Goal: Information Seeking & Learning: Learn about a topic

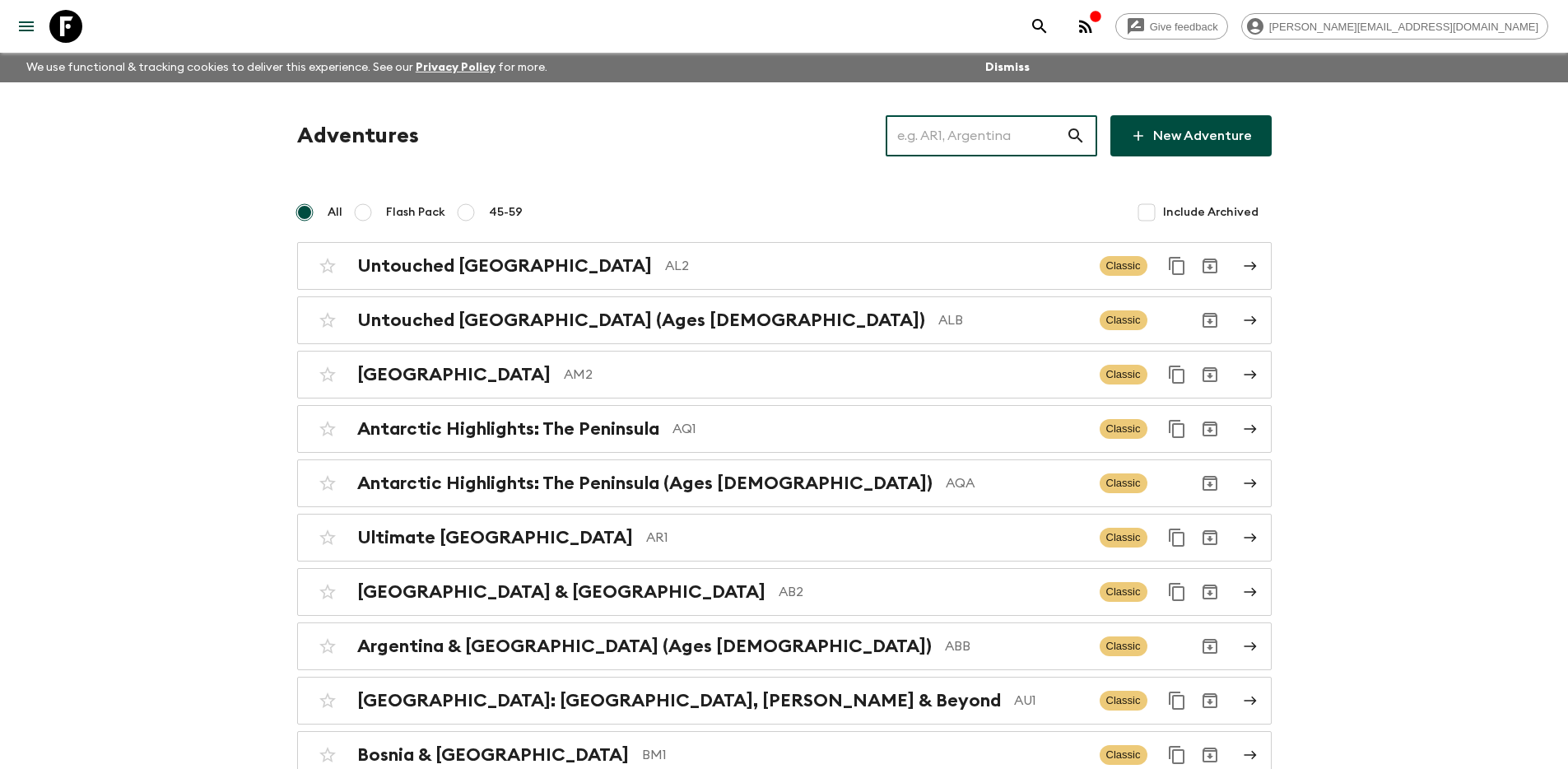
click at [967, 138] on input "text" at bounding box center [976, 135] width 180 height 46
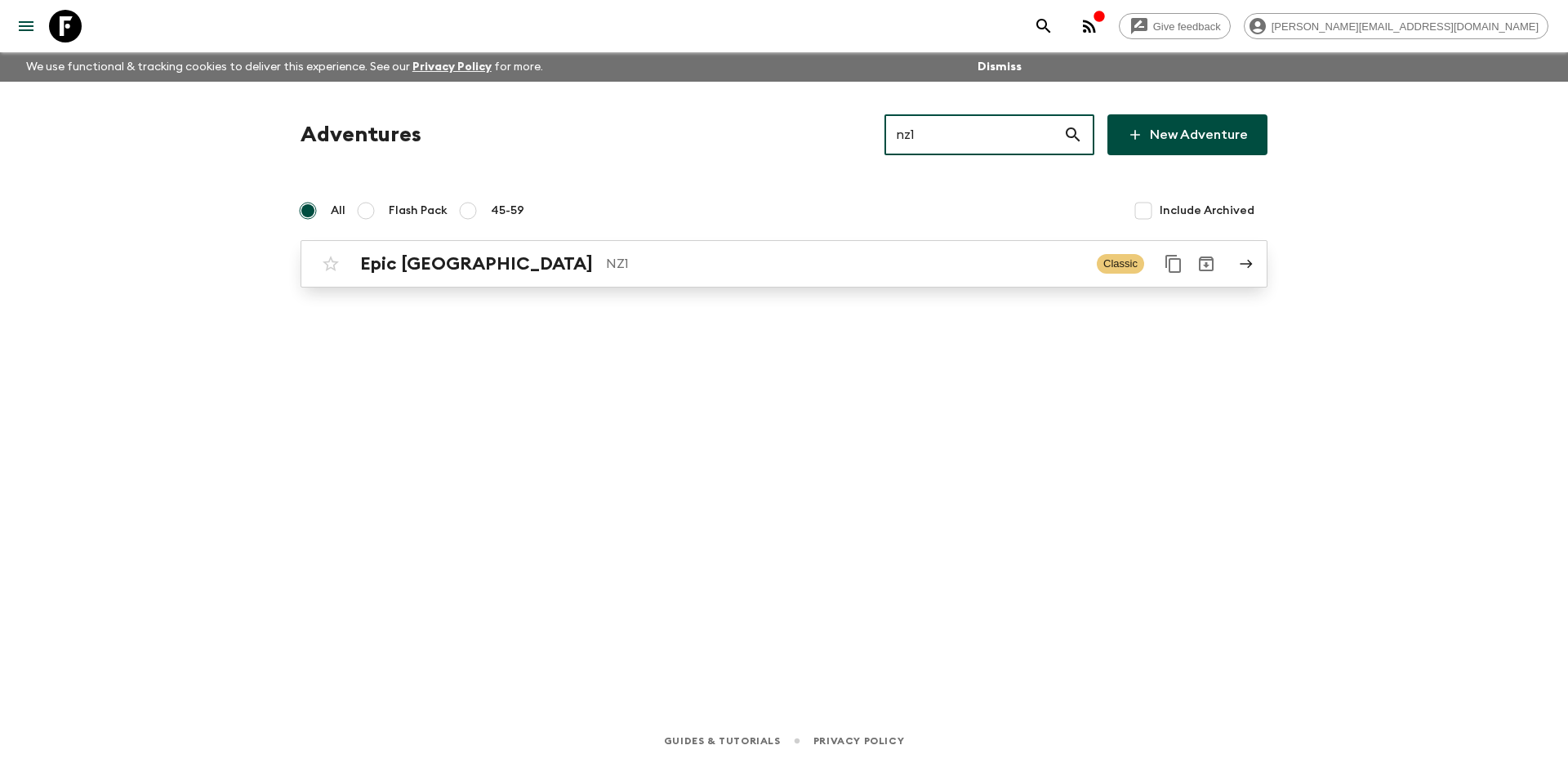
type input "nz1"
click at [834, 267] on p "NZ1" at bounding box center [845, 264] width 478 height 20
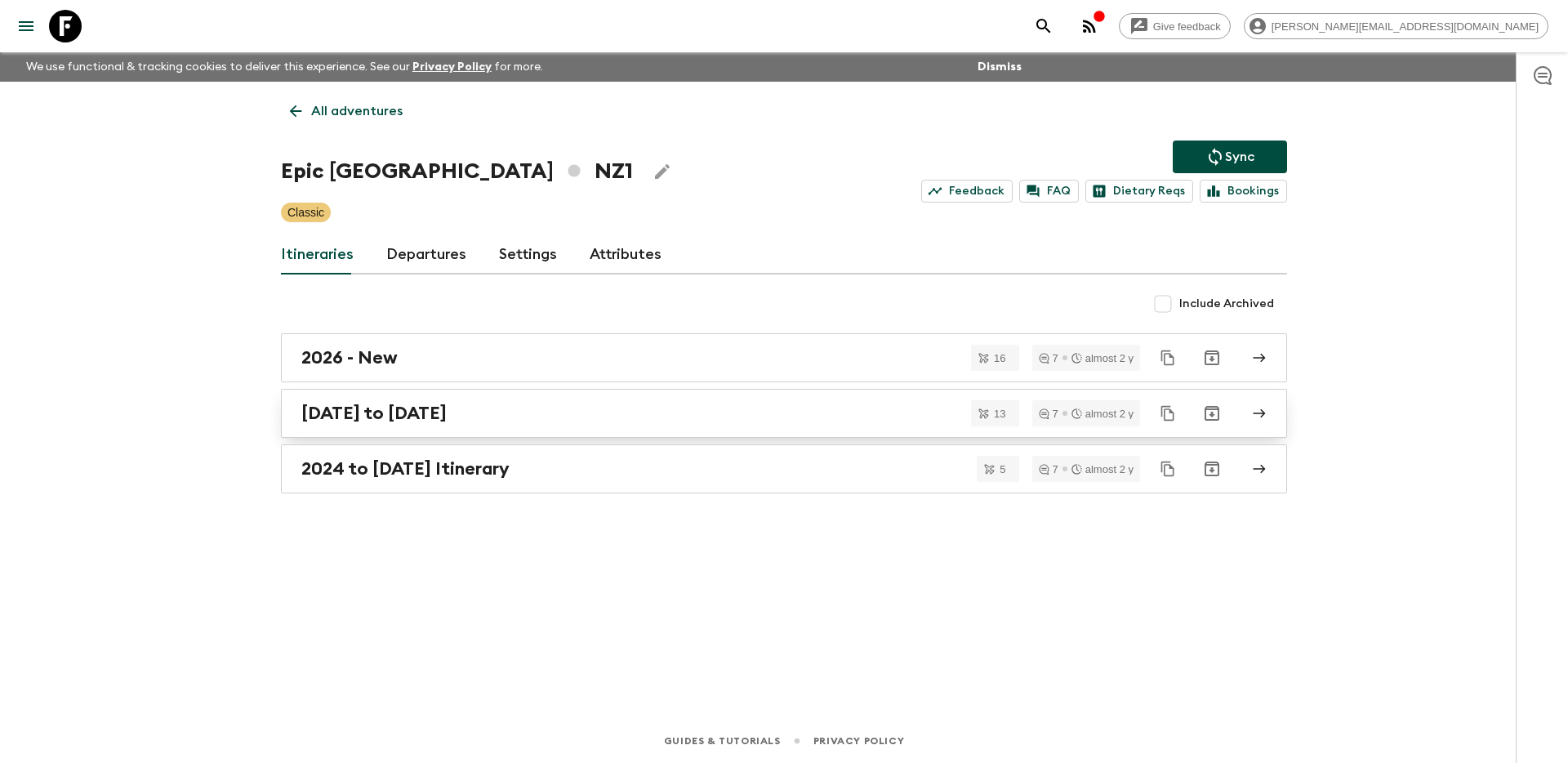
click at [652, 415] on div "[DATE] to [DATE]" at bounding box center [768, 413] width 935 height 21
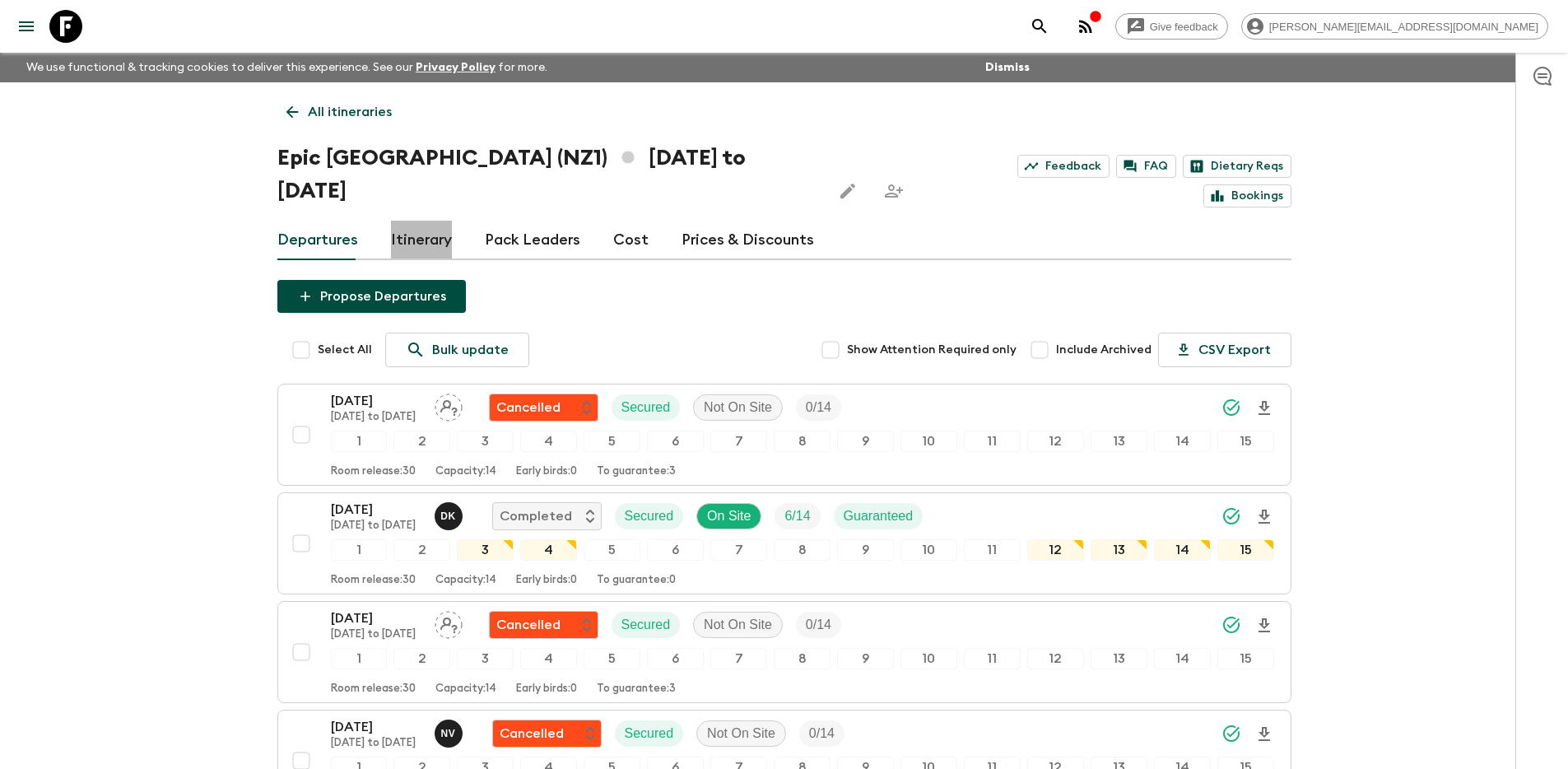
click at [437, 221] on link "Itinerary" at bounding box center [420, 240] width 60 height 39
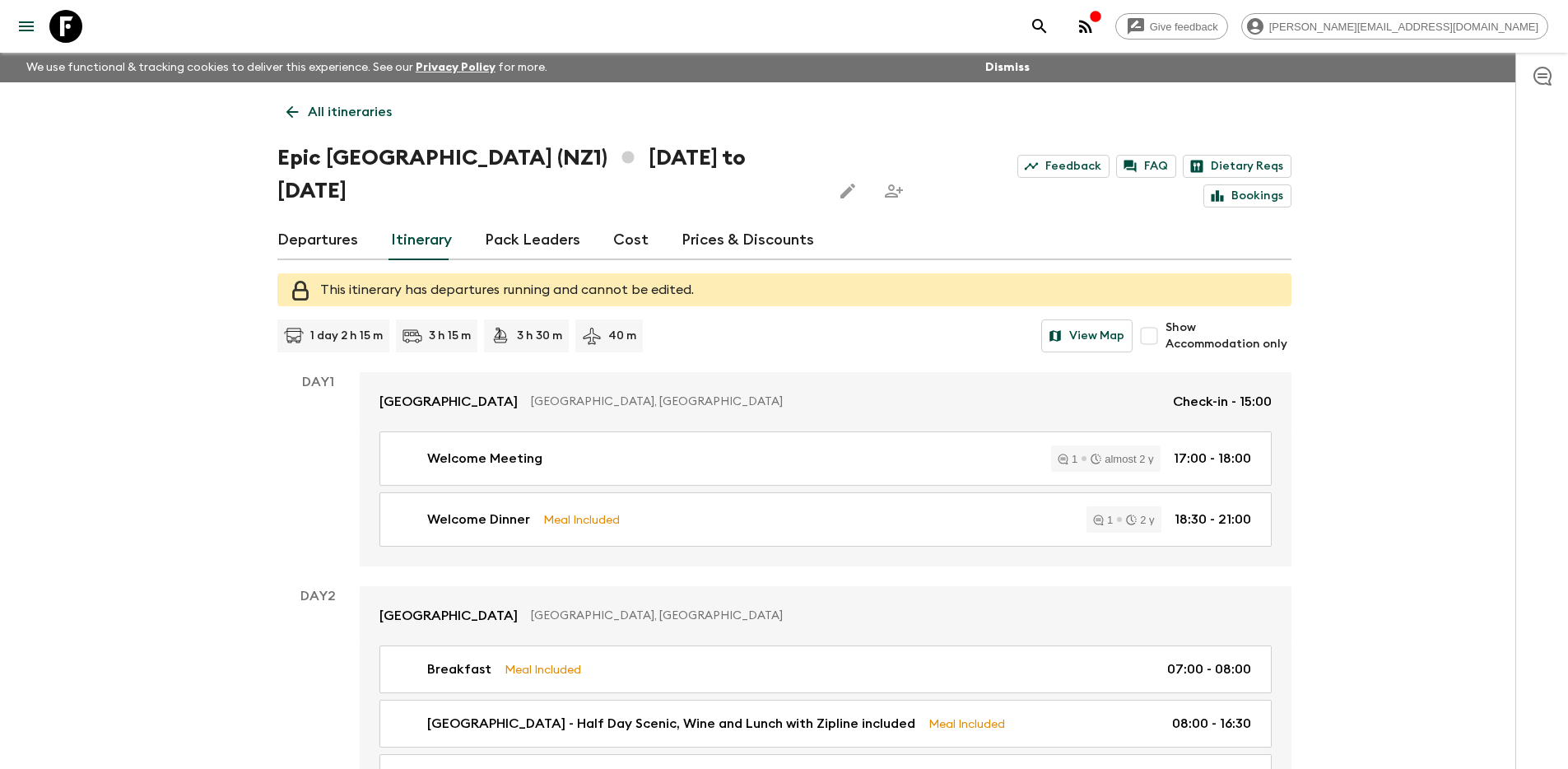
click at [331, 221] on link "Departures" at bounding box center [318, 240] width 81 height 39
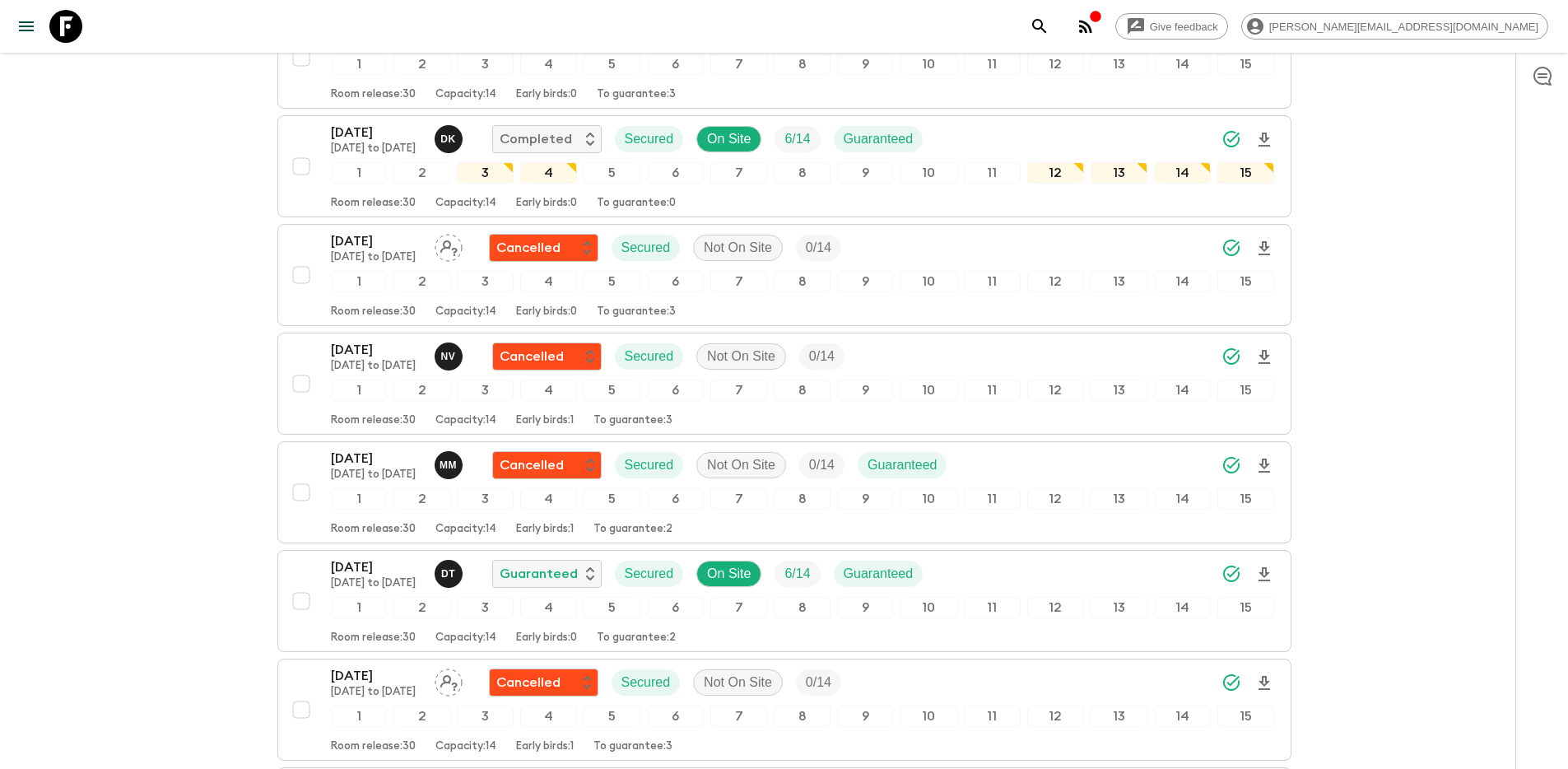
scroll to position [417, 0]
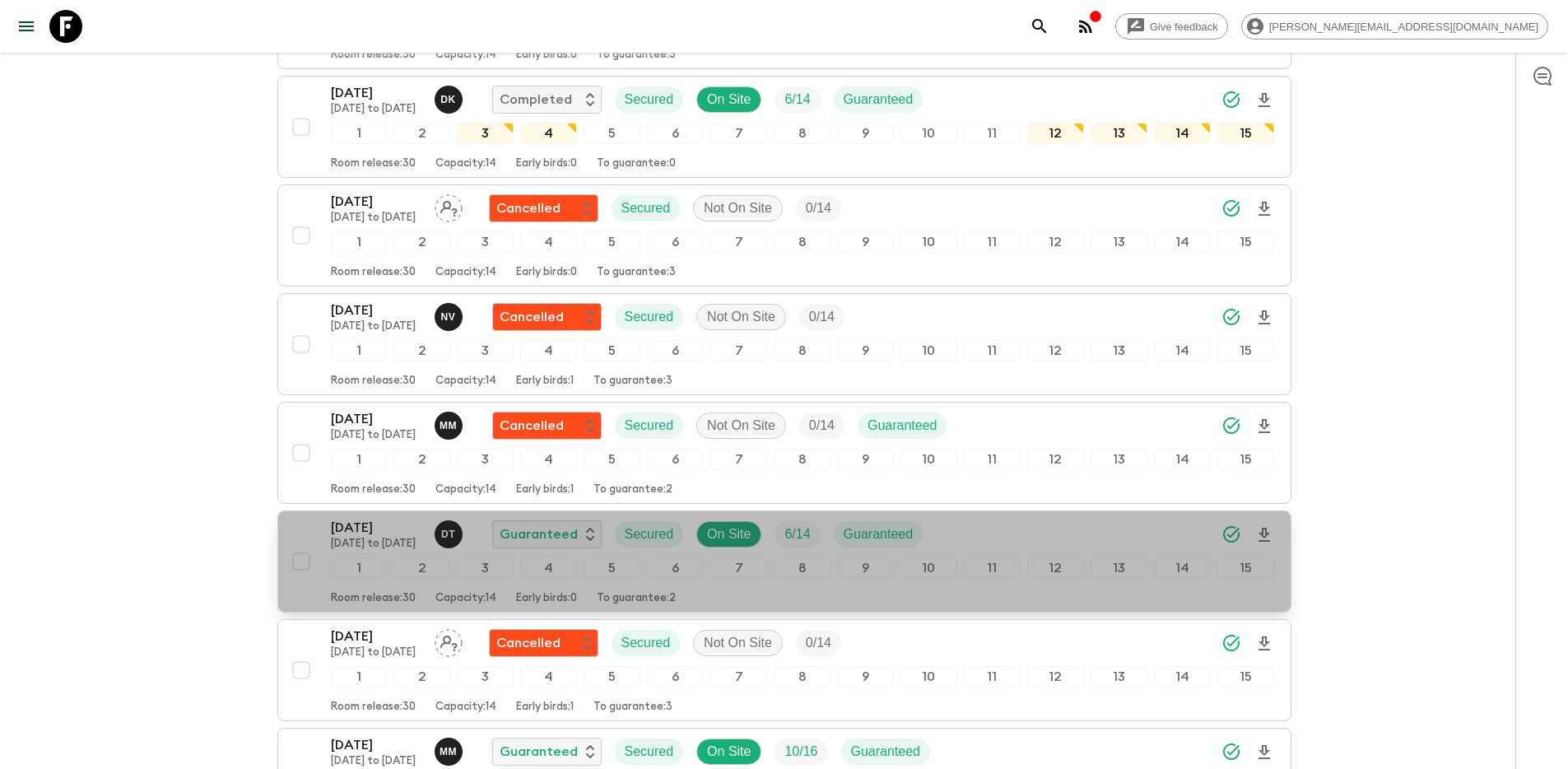
click at [289, 517] on div "[DATE] [DATE] to [DATE] D T Guaranteed Secured On Site 6 / 14 Guaranteed 1 2 3 …" at bounding box center [779, 561] width 989 height 87
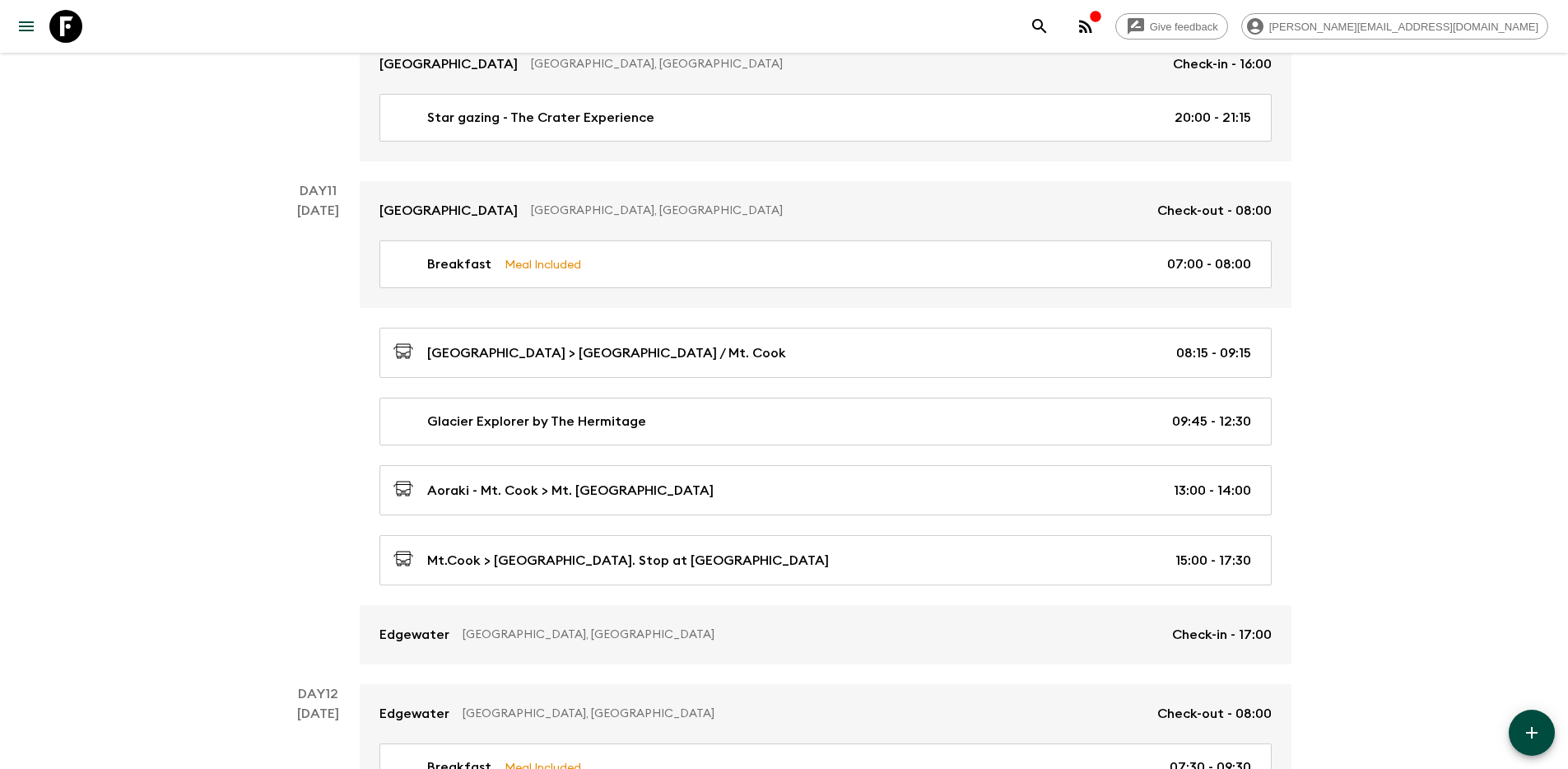
scroll to position [4233, 0]
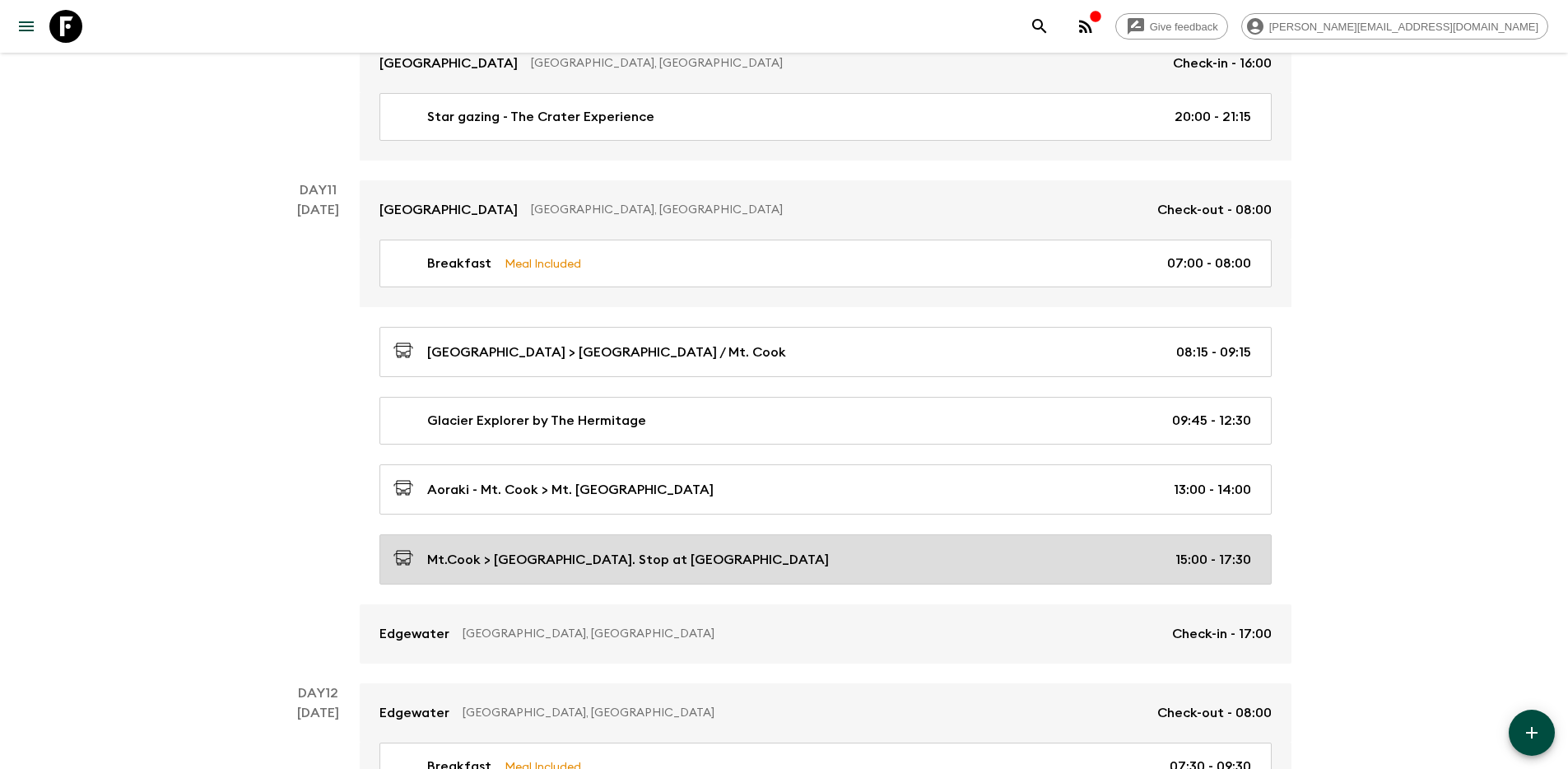
click at [723, 548] on div "Mt.Cook > Wanaka. Stop at Lavender Farm 15:00 - 17:30" at bounding box center [822, 559] width 858 height 22
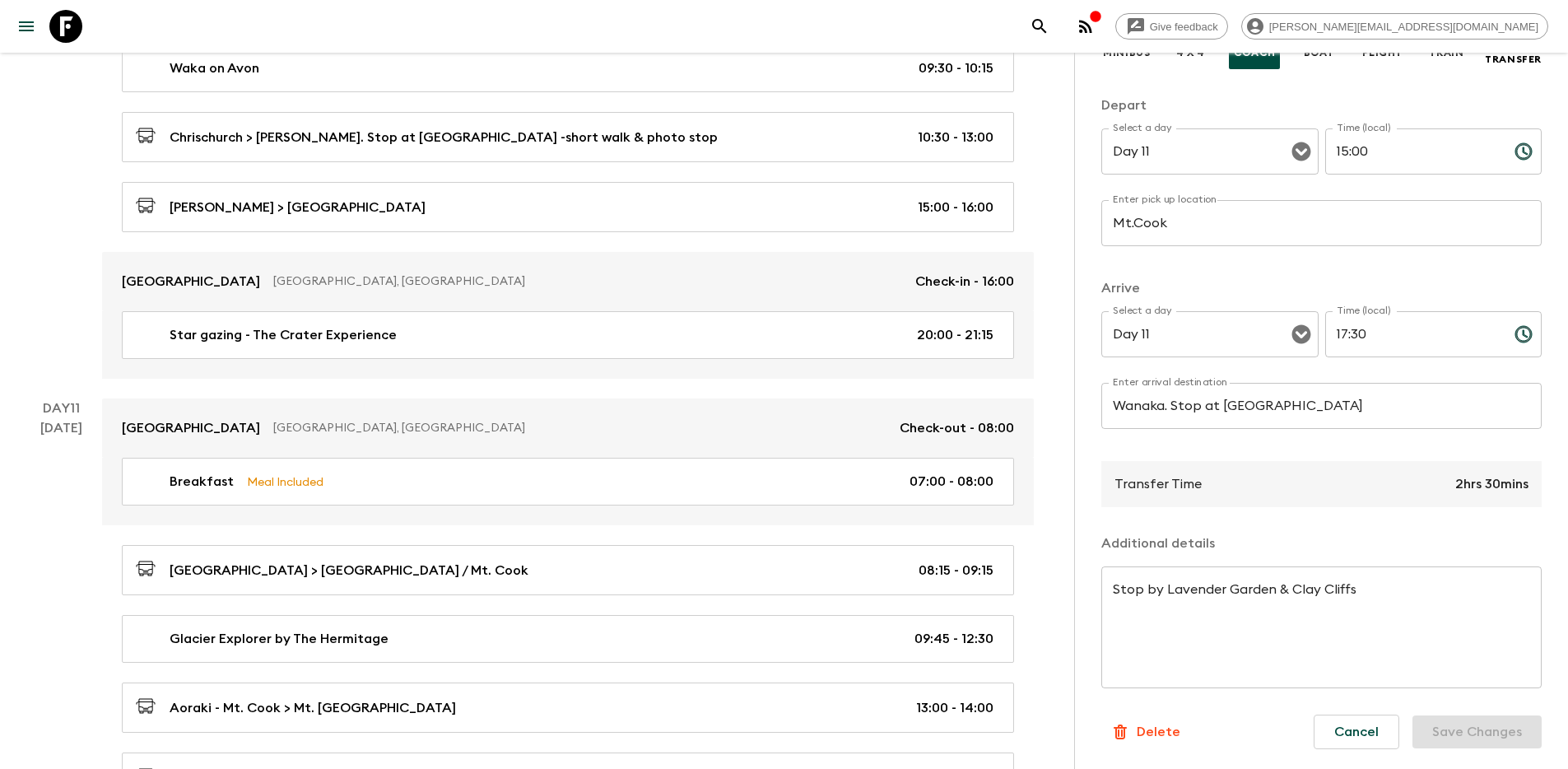
scroll to position [4001, 0]
